Goal: Information Seeking & Learning: Learn about a topic

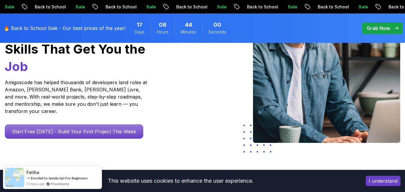
scroll to position [118, 0]
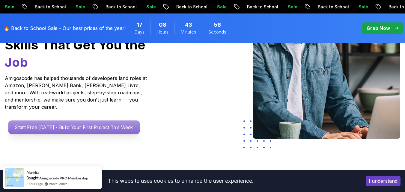
scroll to position [0, 0]
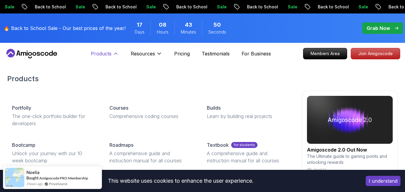
click at [113, 55] on icon at bounding box center [116, 54] width 6 height 6
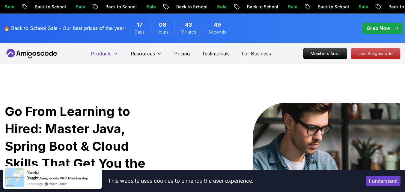
click at [113, 55] on icon at bounding box center [116, 54] width 6 height 6
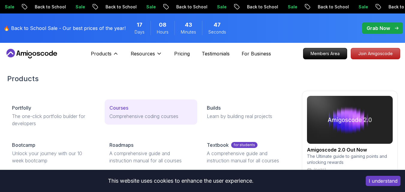
click at [138, 111] on div "Courses" at bounding box center [150, 107] width 83 height 7
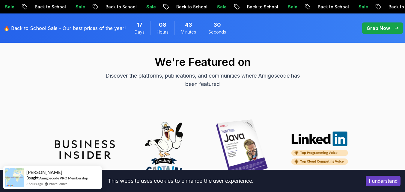
scroll to position [1730, 0]
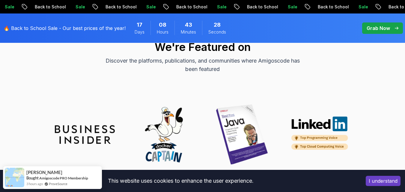
click at [389, 179] on button "I understand" at bounding box center [382, 181] width 35 height 10
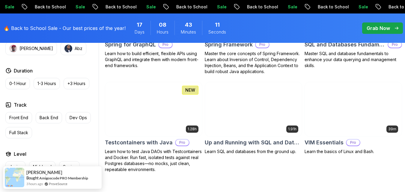
scroll to position [1539, 0]
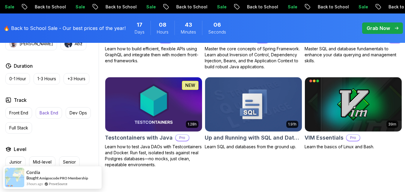
click at [47, 116] on p "Back End" at bounding box center [49, 113] width 19 height 6
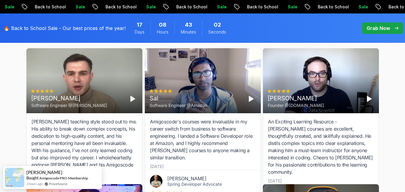
scroll to position [700, 0]
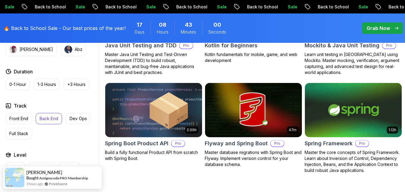
click at [47, 122] on p "Back End" at bounding box center [49, 119] width 19 height 6
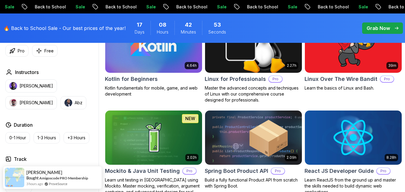
scroll to position [798, 0]
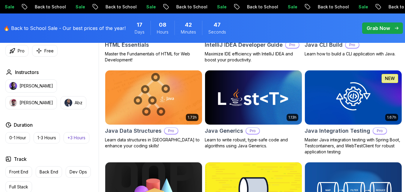
click at [80, 137] on p "+3 Hours" at bounding box center [76, 138] width 18 height 6
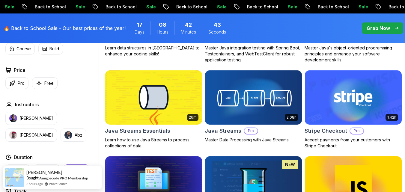
click at [54, 141] on div "Nelson Djalo Richard Abz" at bounding box center [50, 127] width 91 height 30
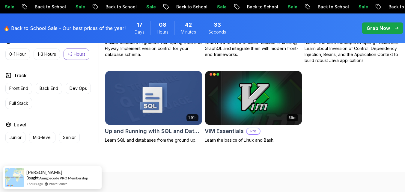
scroll to position [1351, 0]
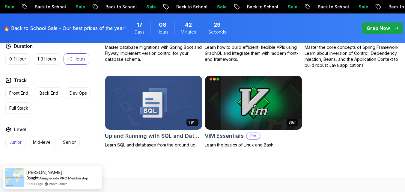
click at [17, 145] on p "Junior" at bounding box center [15, 142] width 12 height 6
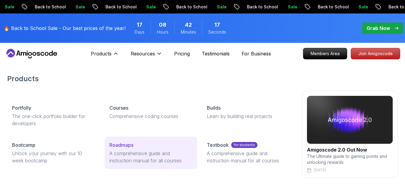
click at [118, 155] on p "A comprehensive guide and instruction manual for all courses" at bounding box center [150, 157] width 83 height 14
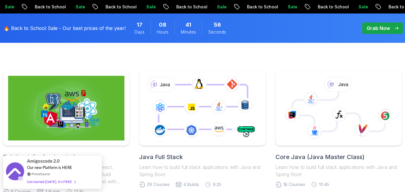
scroll to position [128, 0]
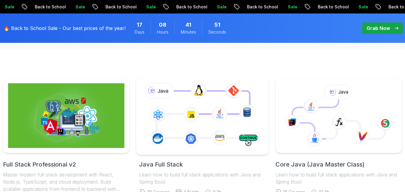
click at [224, 107] on icon at bounding box center [202, 116] width 125 height 70
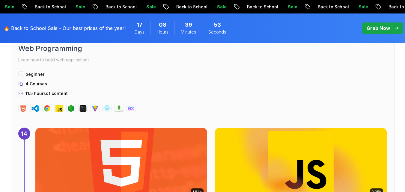
scroll to position [3667, 0]
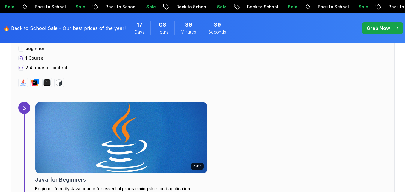
scroll to position [975, 0]
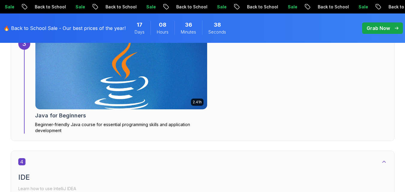
click at [128, 72] on img at bounding box center [121, 73] width 180 height 75
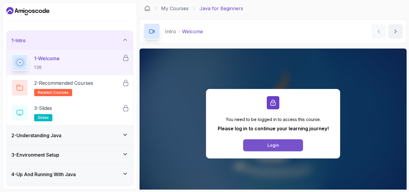
click at [278, 146] on div "Login" at bounding box center [274, 145] width 12 height 6
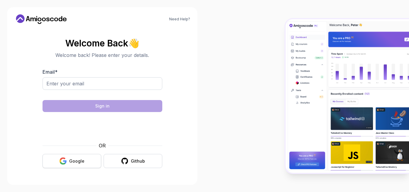
click at [86, 158] on button "Google" at bounding box center [72, 161] width 59 height 14
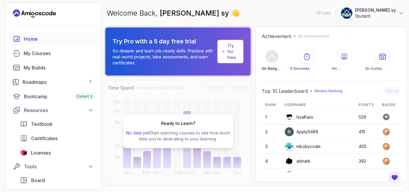
click at [183, 42] on p "Try Pro with a 5 day free trial" at bounding box center [164, 41] width 102 height 8
click at [233, 53] on p "Try for free" at bounding box center [232, 52] width 11 height 18
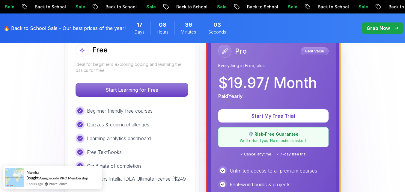
scroll to position [192, 0]
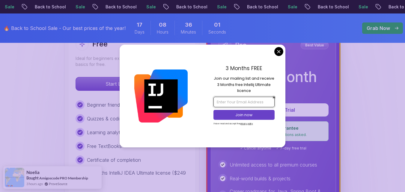
click at [255, 103] on input "email" at bounding box center [243, 102] width 61 height 10
type input "M"
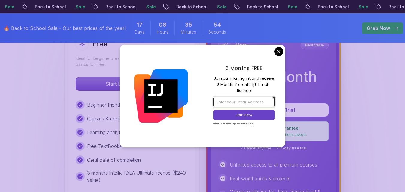
type input "M"
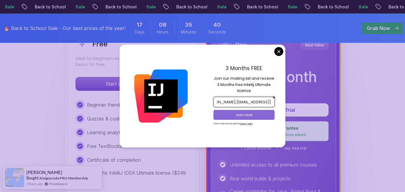
click at [248, 114] on p "Join now" at bounding box center [244, 114] width 50 height 5
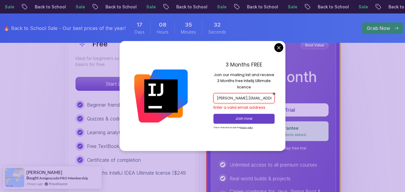
click at [244, 98] on input "mohammeda;kaounisy@gmail.com" at bounding box center [243, 98] width 61 height 10
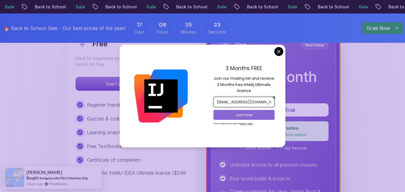
type input "mohammedaljaounisy@gmail.com"
click at [253, 112] on p "Join now" at bounding box center [244, 114] width 50 height 5
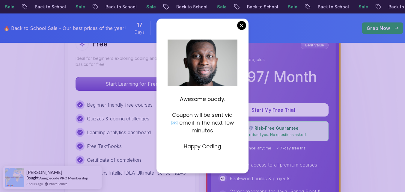
click at [204, 150] on p "Happy Coding" at bounding box center [202, 147] width 70 height 8
click at [199, 132] on p "Coupon will be sent via 📧 email in the next few minutes" at bounding box center [202, 123] width 70 height 24
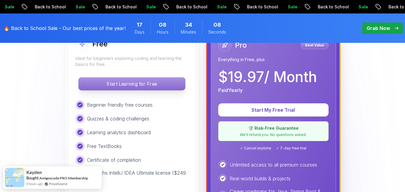
click at [131, 86] on p "Start Learning for Free" at bounding box center [131, 84] width 106 height 13
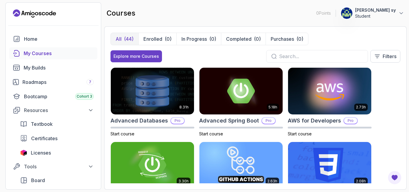
click at [331, 58] on input "text" at bounding box center [321, 56] width 84 height 7
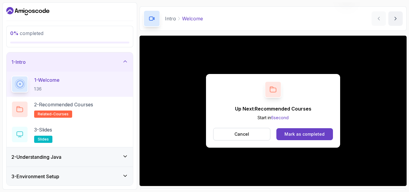
scroll to position [56, 0]
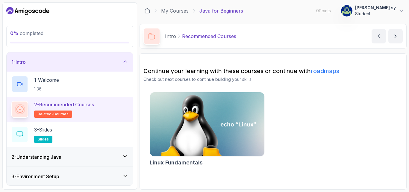
click at [125, 60] on icon at bounding box center [125, 61] width 6 height 6
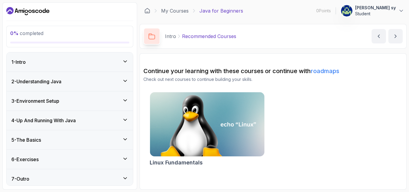
click at [118, 62] on div "1 - Intro" at bounding box center [69, 61] width 117 height 7
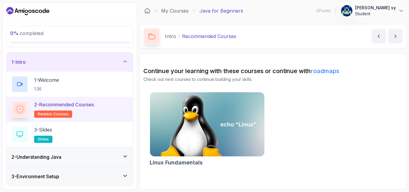
click at [62, 113] on span "related-courses" at bounding box center [53, 114] width 31 height 5
click at [62, 114] on span "related-courses" at bounding box center [53, 114] width 31 height 5
click at [21, 108] on icon at bounding box center [19, 109] width 7 height 7
click at [62, 113] on span "related-courses" at bounding box center [53, 114] width 31 height 5
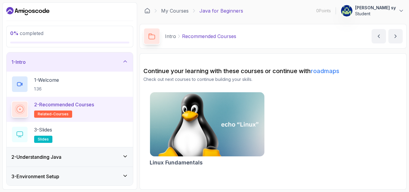
click at [199, 127] on img at bounding box center [207, 124] width 120 height 67
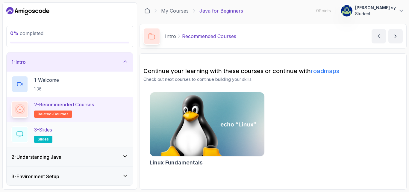
click at [43, 138] on span "slides" at bounding box center [43, 139] width 11 height 5
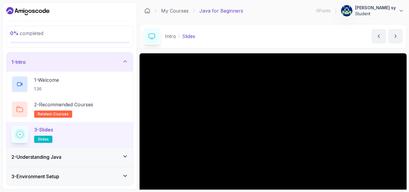
scroll to position [56, 0]
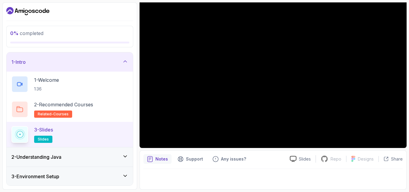
click at [84, 158] on div "2 - Understanding Java" at bounding box center [69, 156] width 117 height 7
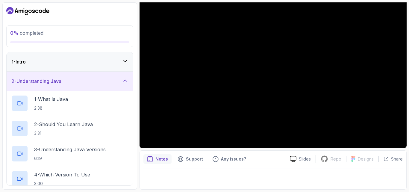
click at [124, 61] on icon at bounding box center [125, 61] width 3 height 1
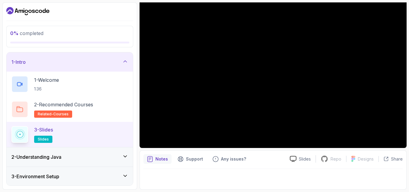
click at [124, 61] on icon at bounding box center [125, 61] width 6 height 6
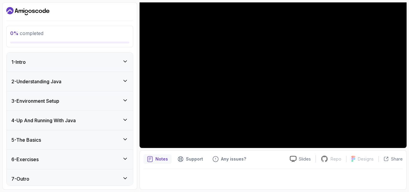
click at [124, 82] on icon at bounding box center [125, 81] width 6 height 6
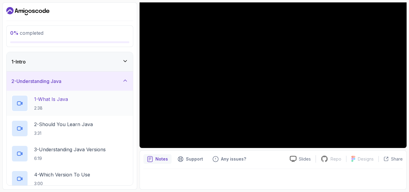
click at [22, 103] on icon at bounding box center [20, 103] width 6 height 6
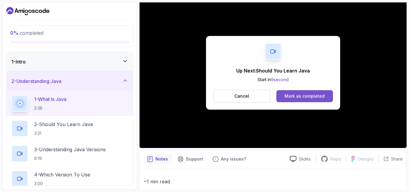
click at [301, 95] on div "Mark as completed" at bounding box center [305, 96] width 40 height 6
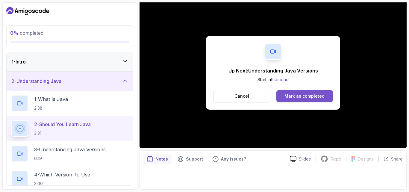
click at [312, 97] on div "Mark as completed" at bounding box center [305, 96] width 40 height 6
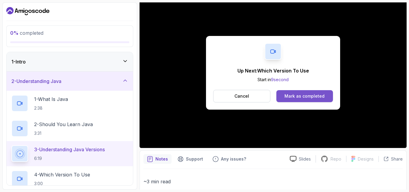
click at [301, 94] on div "Mark as completed" at bounding box center [305, 96] width 40 height 6
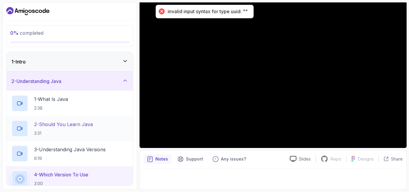
scroll to position [154, 0]
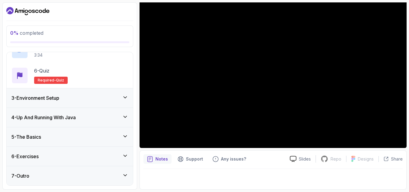
click at [120, 96] on div "3 - Environment Setup" at bounding box center [69, 97] width 117 height 7
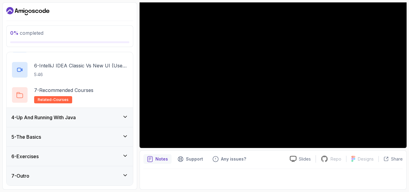
scroll to position [0, 0]
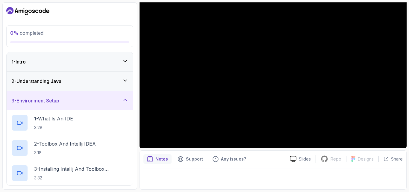
click at [117, 102] on div "3 - Environment Setup" at bounding box center [69, 100] width 117 height 7
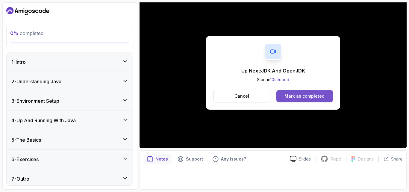
click at [312, 94] on div "Mark as completed" at bounding box center [305, 96] width 40 height 6
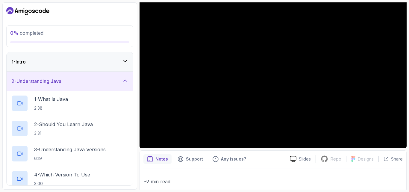
click at [120, 82] on div "2 - Understanding Java" at bounding box center [69, 81] width 117 height 7
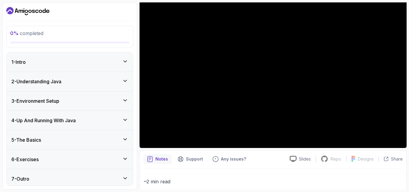
click at [120, 82] on div "2 - Understanding Java" at bounding box center [69, 81] width 117 height 7
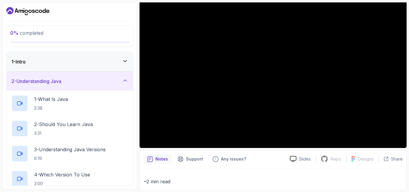
scroll to position [154, 0]
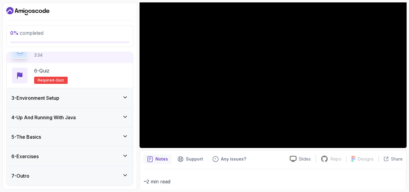
click at [114, 105] on div "3 - Environment Setup" at bounding box center [70, 97] width 126 height 19
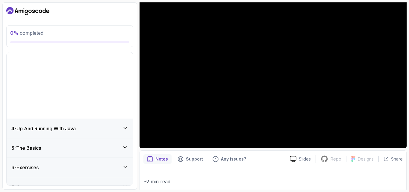
scroll to position [3, 0]
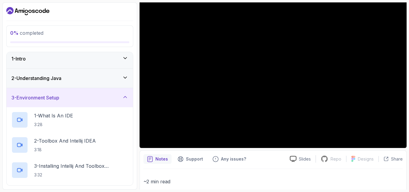
click at [115, 97] on div "3 - Environment Setup" at bounding box center [69, 97] width 117 height 7
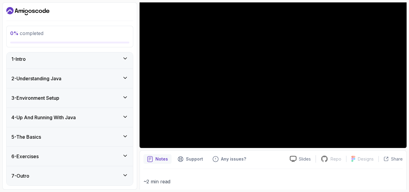
click at [114, 80] on div "2 - Understanding Java" at bounding box center [69, 78] width 117 height 7
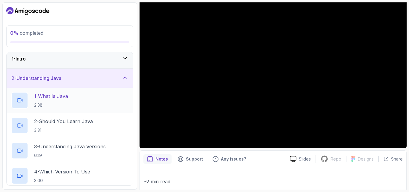
scroll to position [154, 0]
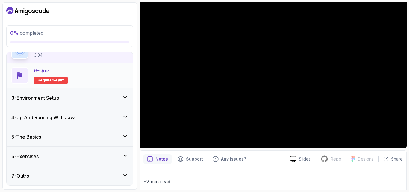
click at [54, 80] on span "Required-" at bounding box center [47, 80] width 18 height 5
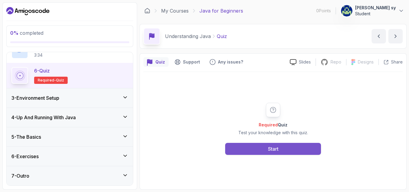
click at [273, 150] on div "Start" at bounding box center [273, 148] width 10 height 7
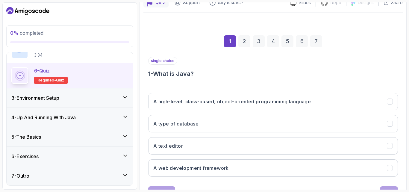
scroll to position [60, 0]
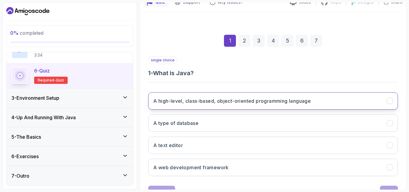
click at [271, 104] on h3 "A high-level, class-based, object-oriented programming language" at bounding box center [232, 100] width 158 height 7
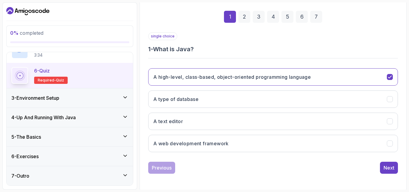
scroll to position [85, 0]
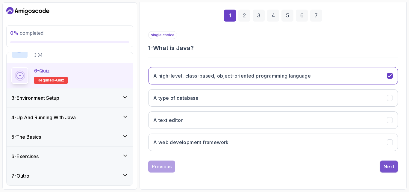
click at [389, 164] on div "Next" at bounding box center [389, 166] width 11 height 7
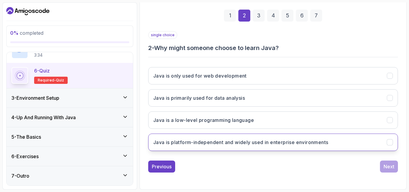
click at [307, 145] on h3 "Java is platform-independent and widely used in enterprise environments" at bounding box center [240, 142] width 175 height 7
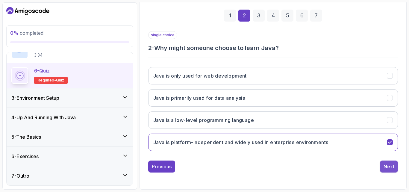
click at [389, 166] on div "Next" at bounding box center [389, 166] width 11 height 7
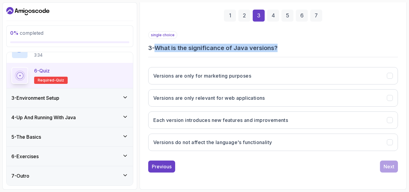
drag, startPoint x: 267, startPoint y: 48, endPoint x: 157, endPoint y: 49, distance: 109.7
click at [157, 49] on h3 "3 - What is the significance of Java versions?" at bounding box center [273, 48] width 250 height 8
click at [339, 42] on div "single choice 3 - What is the significance of Java versions?" at bounding box center [273, 41] width 250 height 21
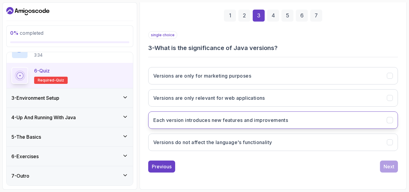
click at [276, 121] on h3 "Each version introduces new features and improvements" at bounding box center [220, 120] width 135 height 7
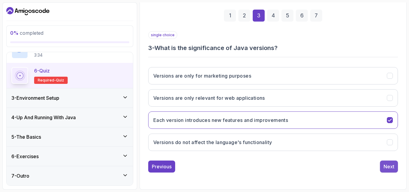
click at [390, 167] on div "Next" at bounding box center [389, 166] width 11 height 7
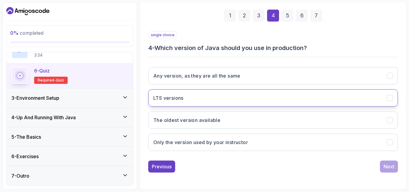
click at [220, 97] on button "LTS versions" at bounding box center [273, 97] width 250 height 17
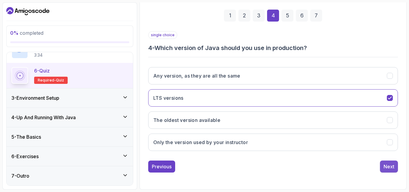
click at [387, 164] on div "Next" at bounding box center [389, 166] width 11 height 7
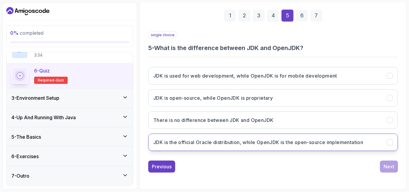
click at [305, 141] on h3 "JDK is the official Oracle distribution, while OpenJDK is the open-source imple…" at bounding box center [258, 142] width 210 height 7
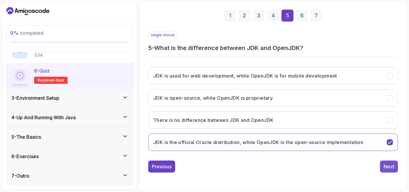
click at [392, 163] on div "Next" at bounding box center [389, 166] width 11 height 7
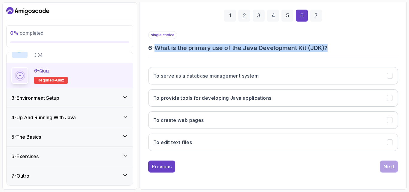
drag, startPoint x: 154, startPoint y: 47, endPoint x: 330, endPoint y: 45, distance: 175.3
click at [330, 45] on h3 "6 - What is the primary use of the Java Development Kit (JDK)?" at bounding box center [273, 48] width 250 height 8
copy h3 "- What is the primary use of the Java Development Kit (JDK)?"
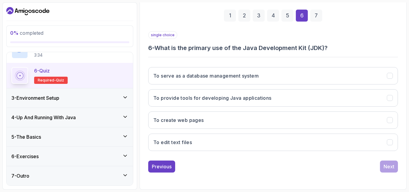
click at [351, 36] on div "single choice 6 - What is the primary use of the Java Development Kit (JDK)?" at bounding box center [273, 41] width 250 height 21
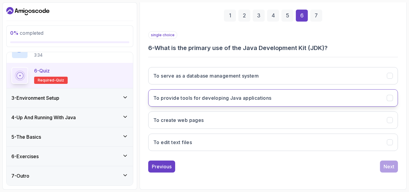
click at [265, 96] on h3 "To provide tools for developing Java applications" at bounding box center [212, 97] width 118 height 7
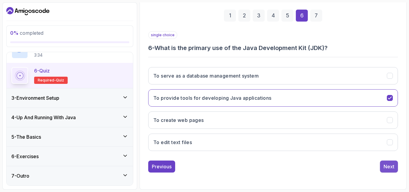
click at [392, 167] on div "Next" at bounding box center [389, 166] width 11 height 7
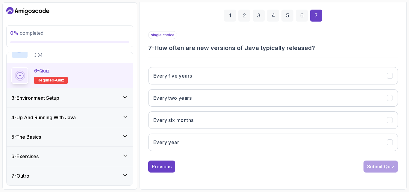
drag, startPoint x: 310, startPoint y: 47, endPoint x: 155, endPoint y: 49, distance: 155.5
click at [155, 49] on h3 "7 - How often are new versions of Java typically released?" at bounding box center [273, 48] width 250 height 8
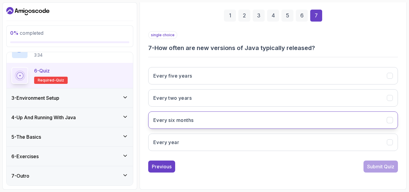
click at [191, 123] on h3 "Every six months" at bounding box center [173, 120] width 40 height 7
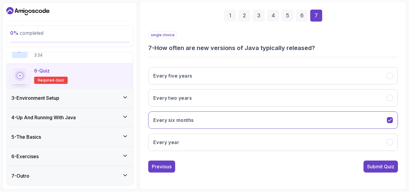
click at [380, 166] on div "Submit Quiz" at bounding box center [380, 166] width 27 height 7
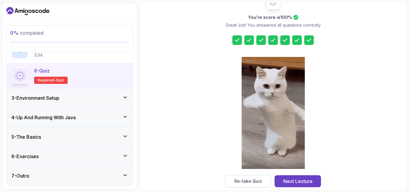
scroll to position [95, 0]
